Goal: Information Seeking & Learning: Learn about a topic

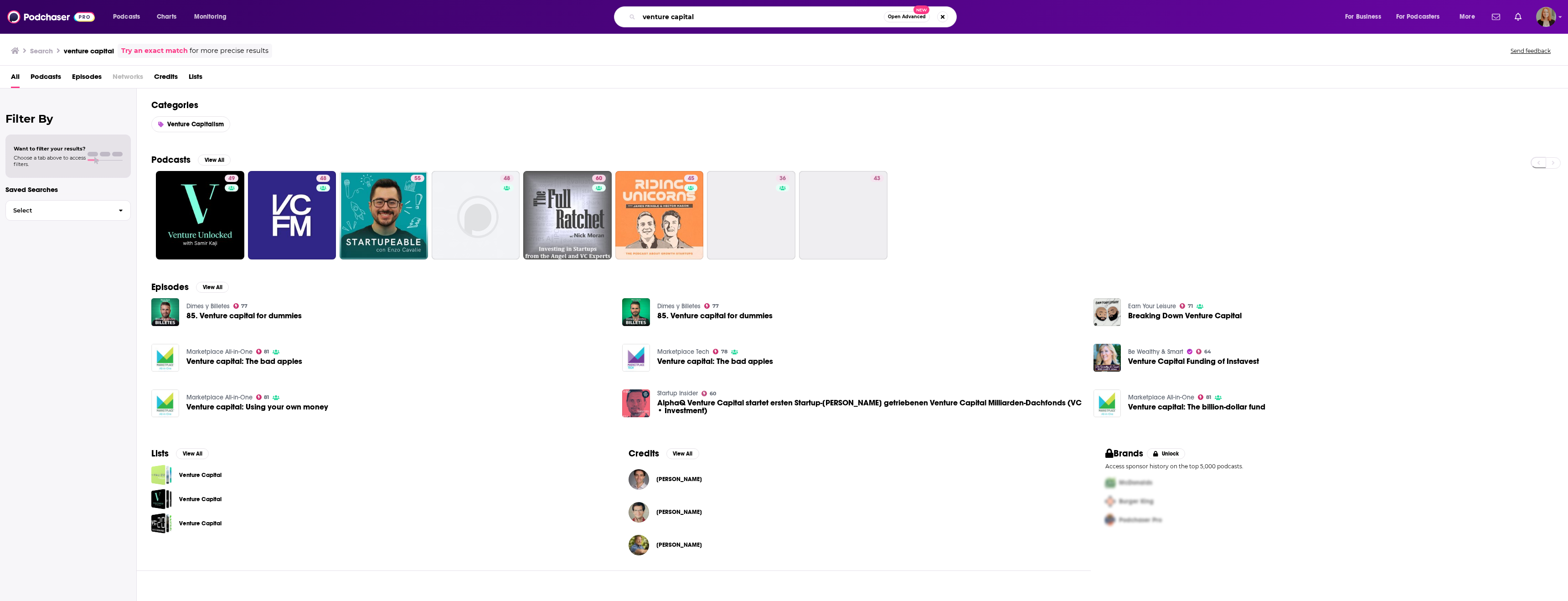
drag, startPoint x: 709, startPoint y: 21, endPoint x: 562, endPoint y: 15, distance: 147.1
click at [572, 13] on div "venture capital Open Advanced New" at bounding box center [794, 16] width 1082 height 21
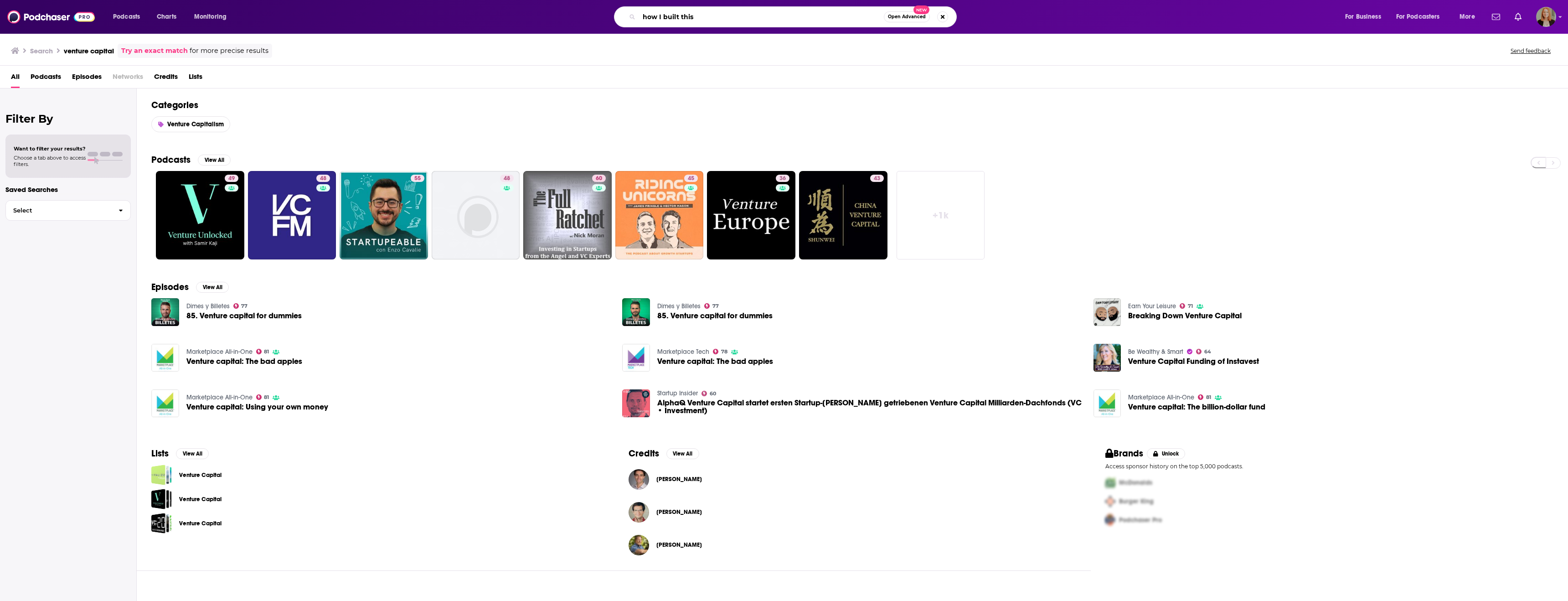
type input "how I built this"
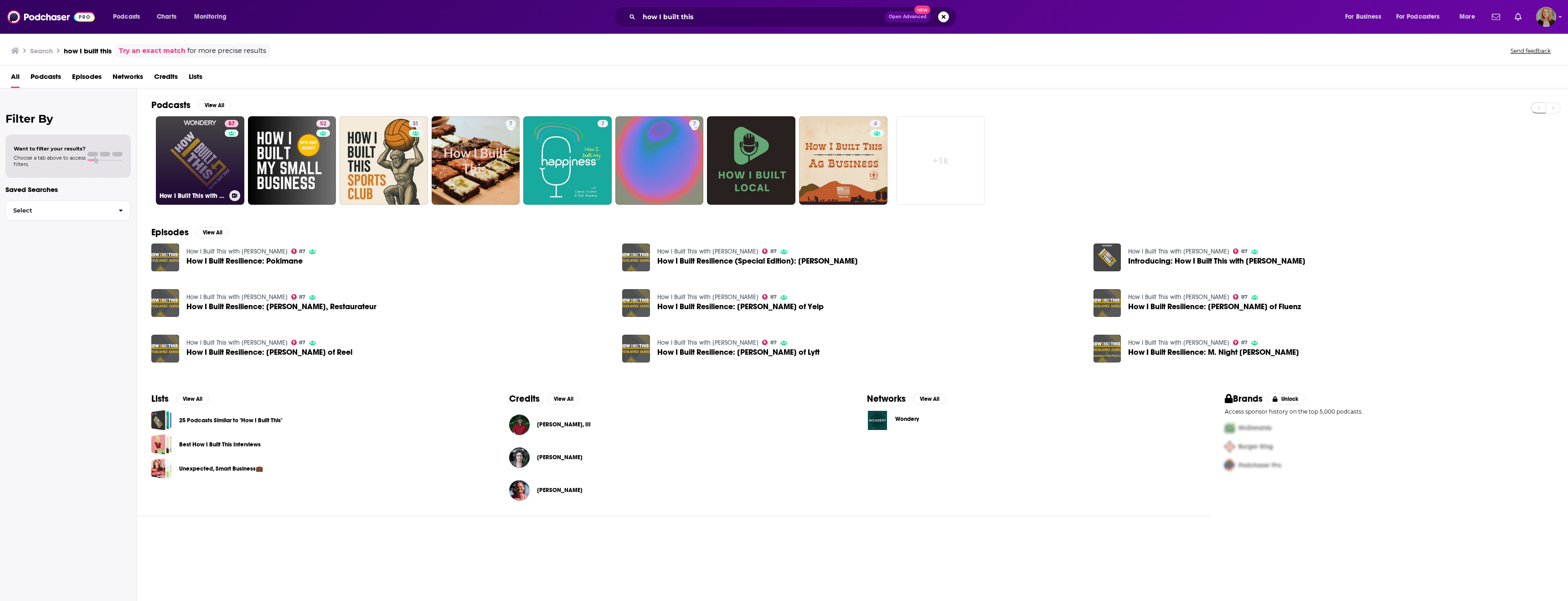
click at [206, 138] on link "87 How I Built This with [PERSON_NAME]" at bounding box center [200, 160] width 88 height 88
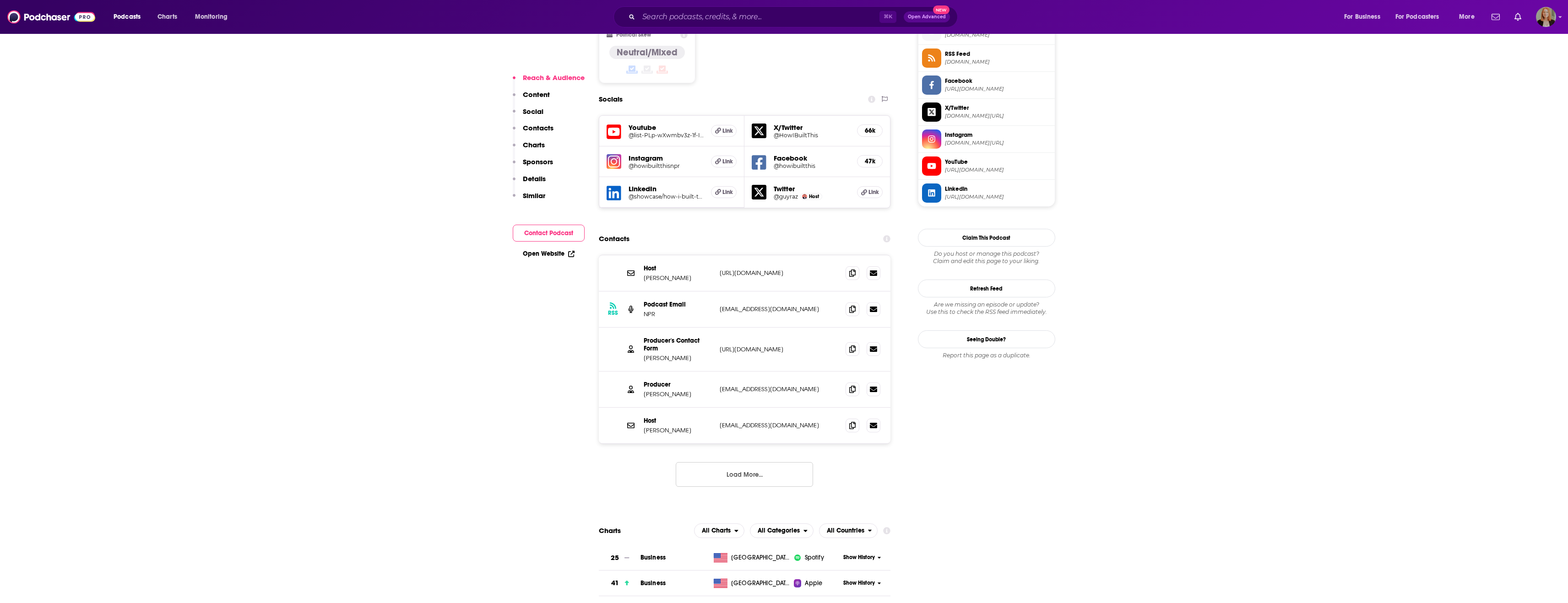
scroll to position [800, 0]
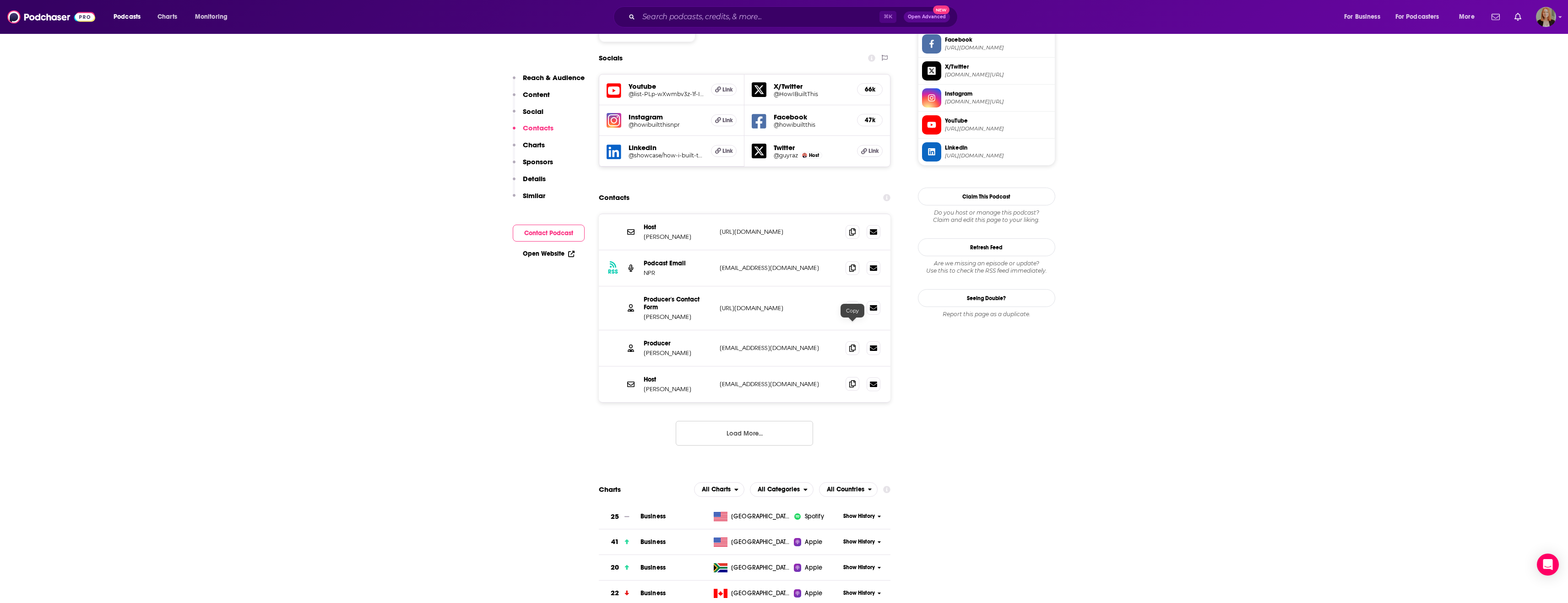
click at [851, 380] on icon at bounding box center [852, 384] width 6 height 7
